Goal: Transaction & Acquisition: Purchase product/service

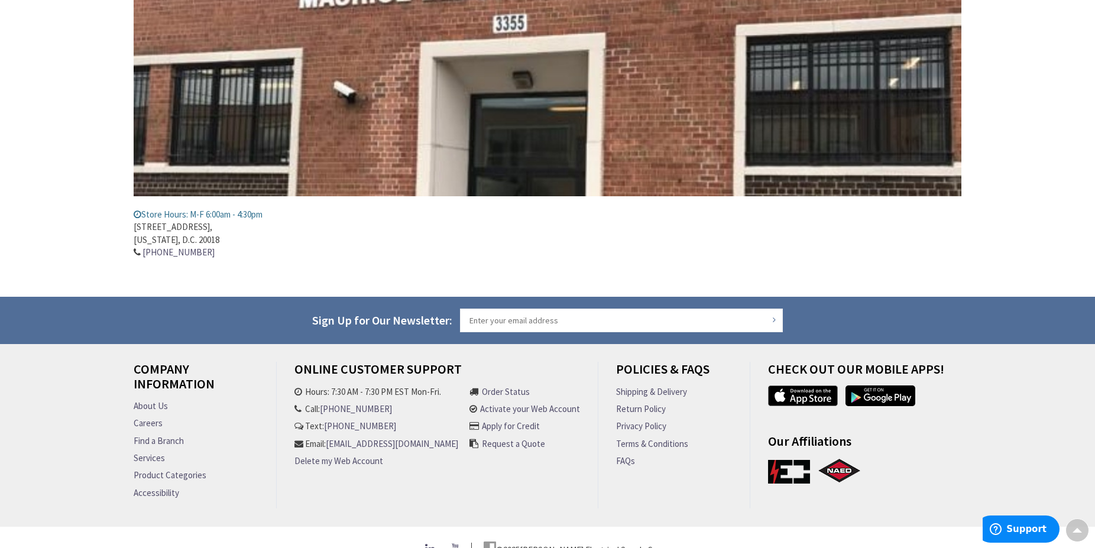
scroll to position [328, 0]
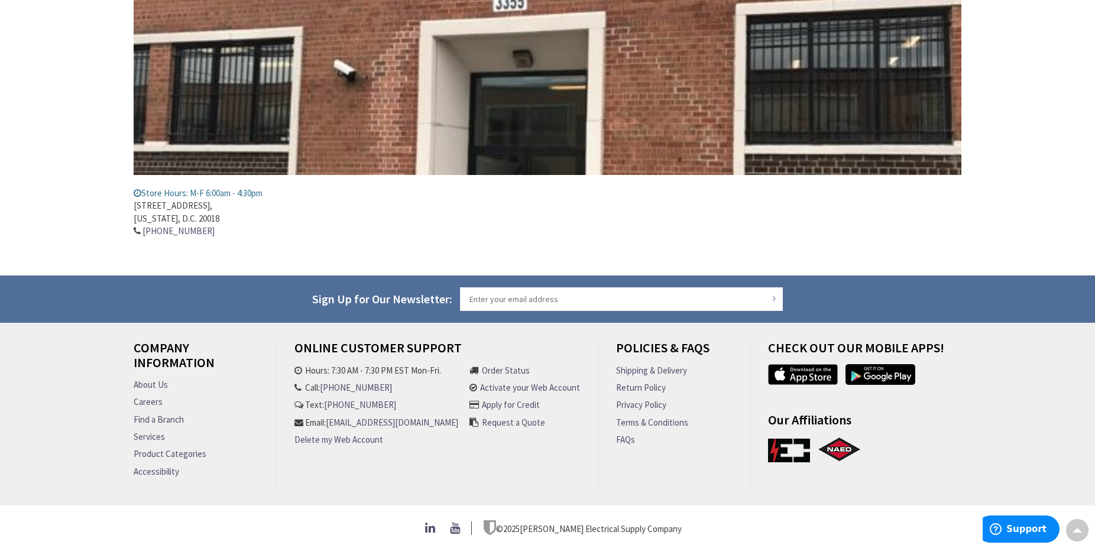
click at [193, 449] on link "Product Categories" at bounding box center [170, 454] width 73 height 12
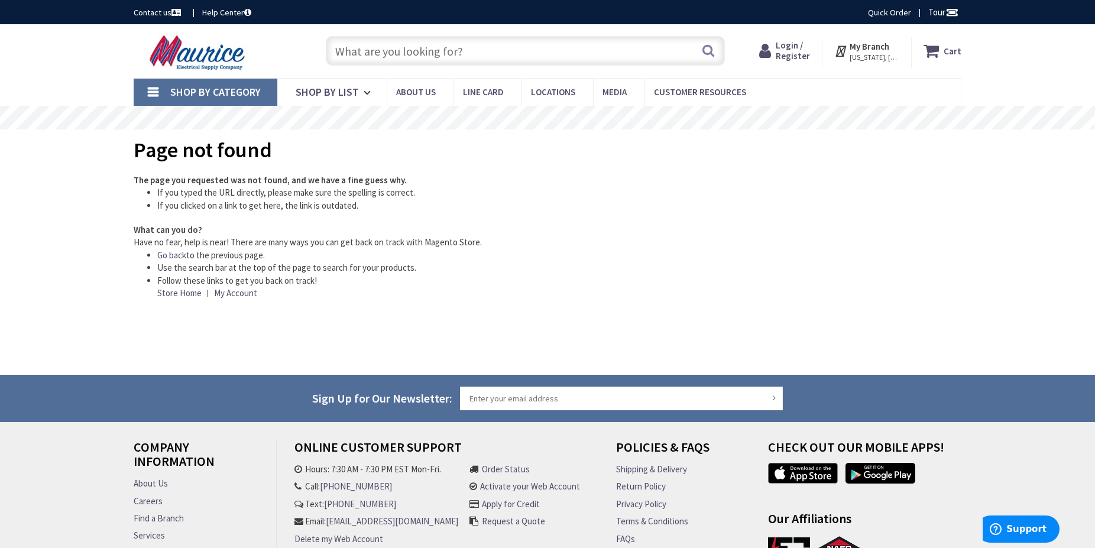
click at [342, 50] on input "text" at bounding box center [525, 51] width 399 height 30
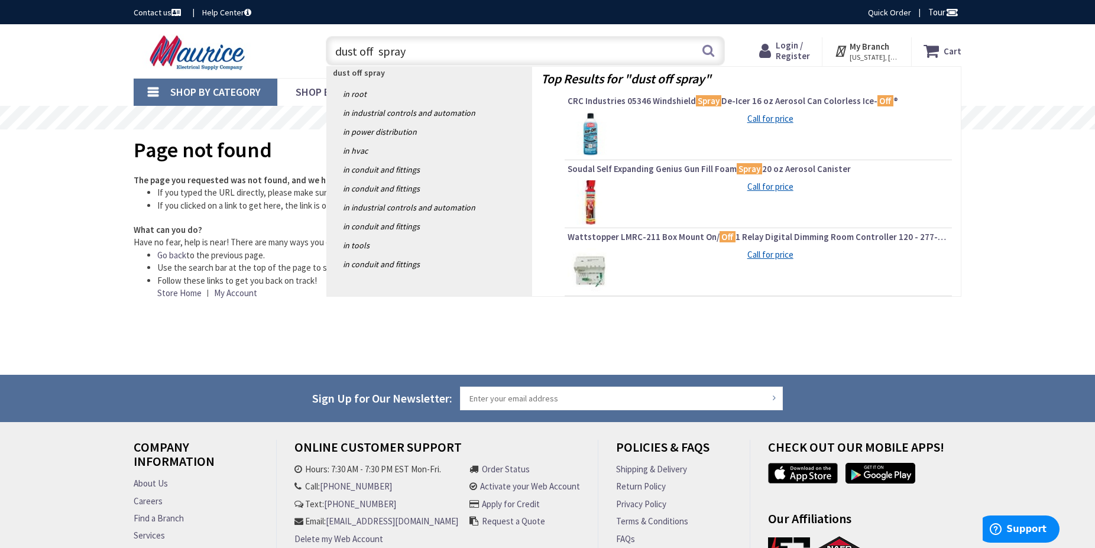
click at [407, 50] on input "dust off spray" at bounding box center [525, 51] width 399 height 30
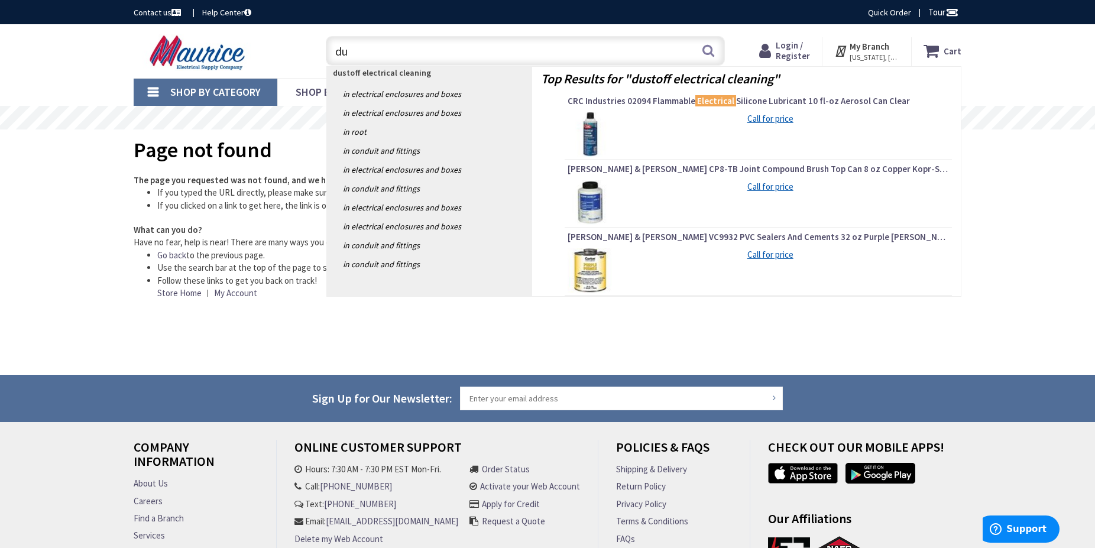
type input "d"
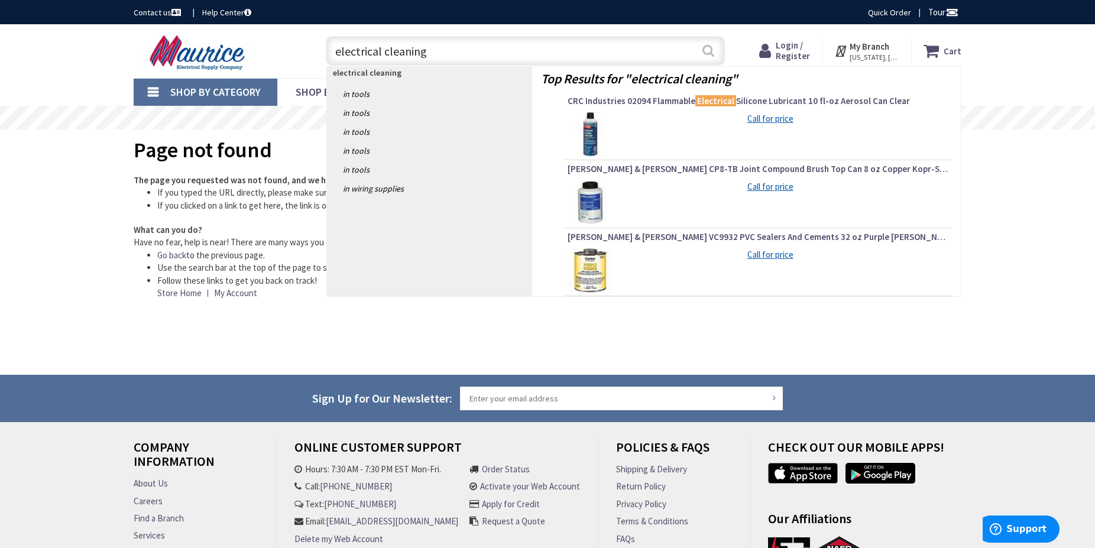
type input "electrical cleaning"
click at [707, 48] on button "Search" at bounding box center [708, 50] width 15 height 27
